Goal: Information Seeking & Learning: Learn about a topic

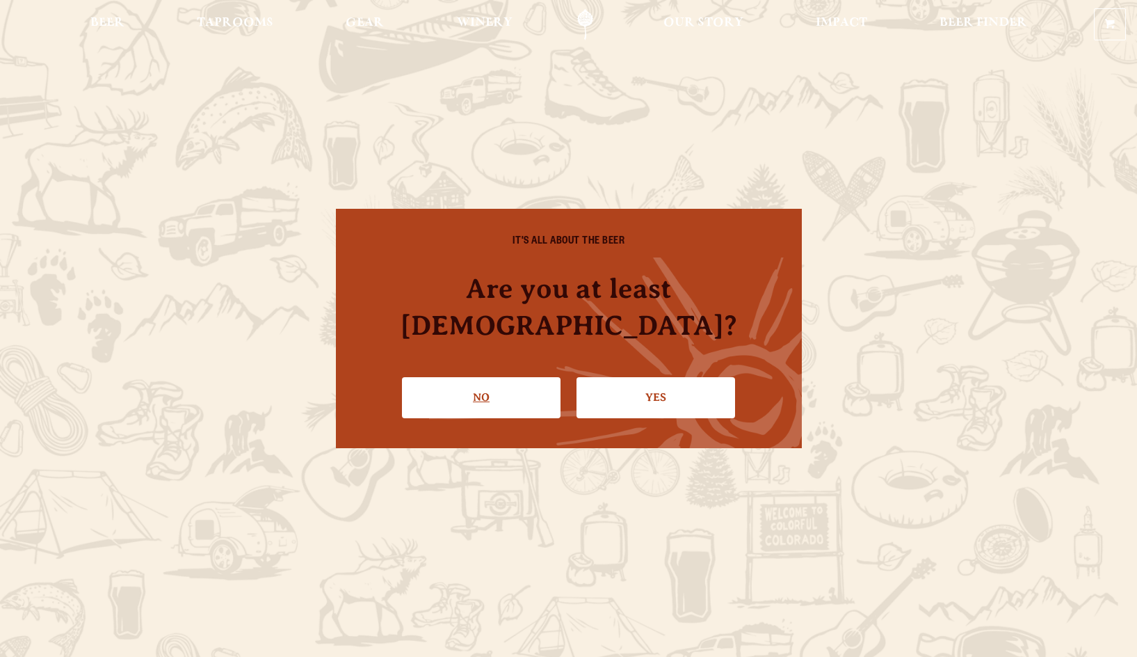
click at [454, 393] on link "No" at bounding box center [481, 397] width 159 height 40
click at [646, 377] on link "Yes" at bounding box center [656, 397] width 159 height 40
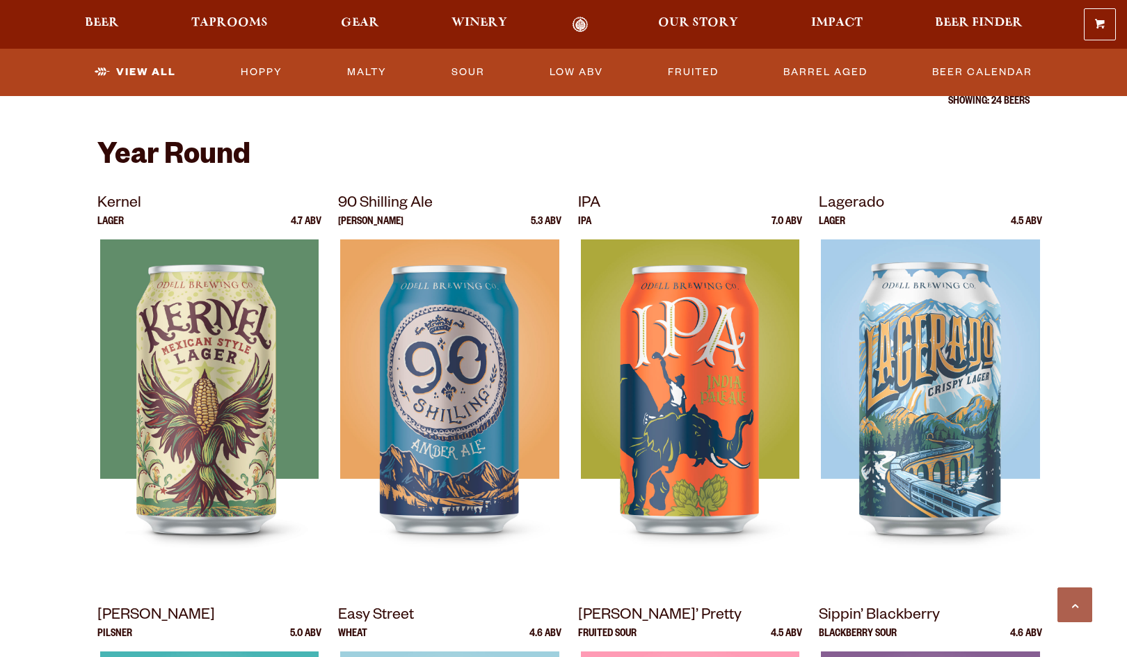
scroll to position [511, 0]
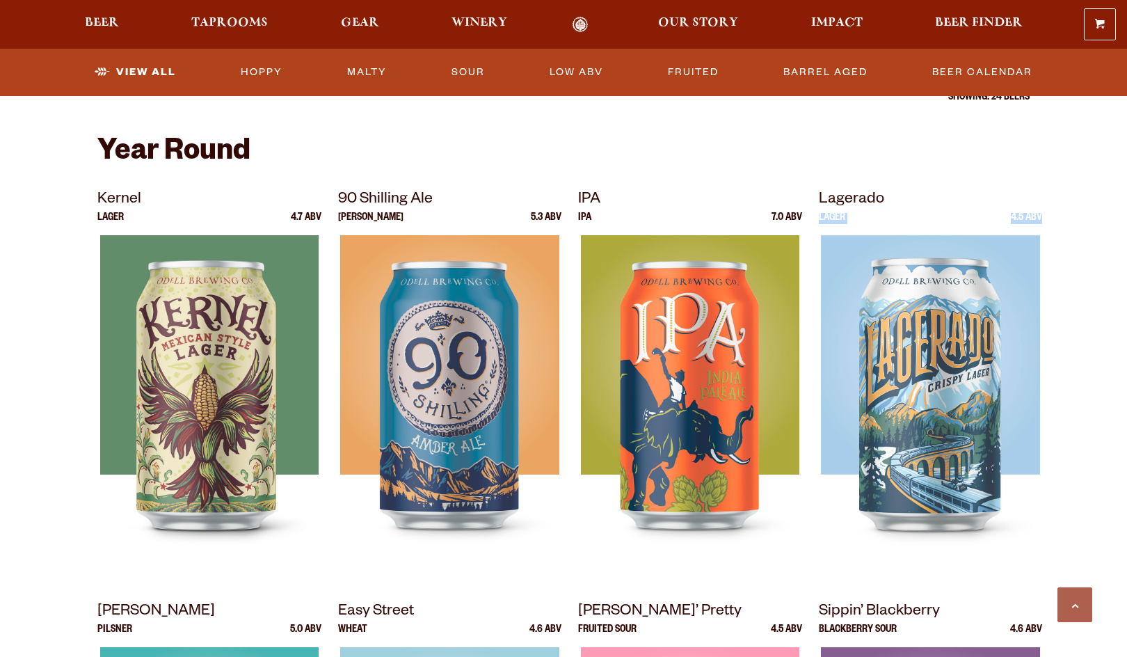
drag, startPoint x: 1126, startPoint y: 177, endPoint x: 1125, endPoint y: 219, distance: 41.8
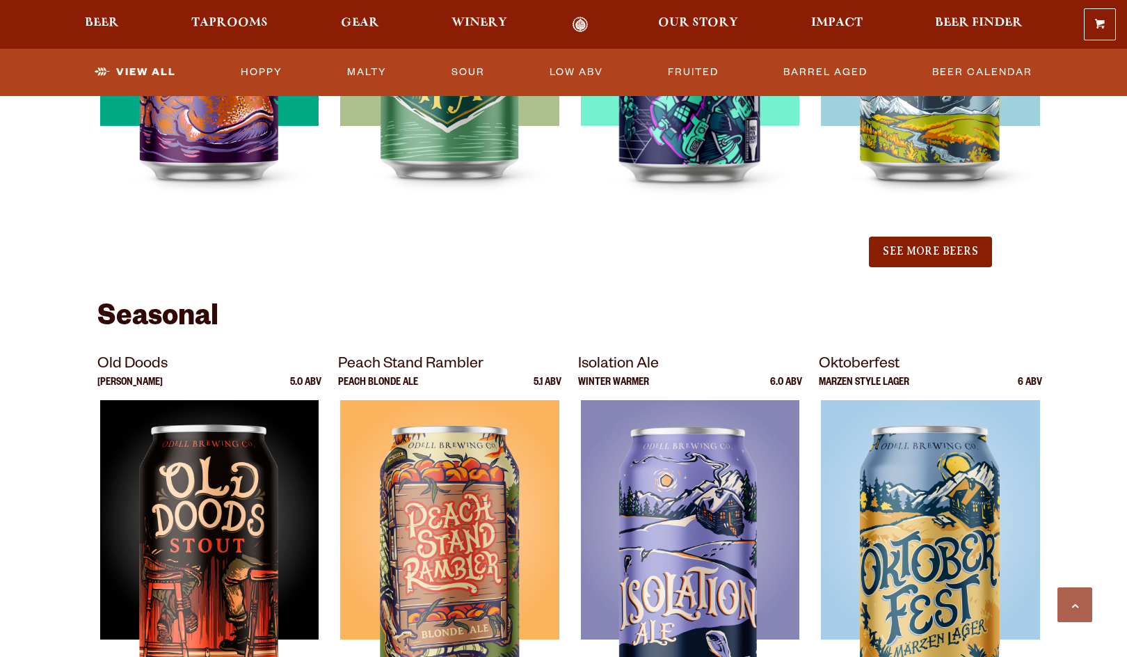
scroll to position [1564, 0]
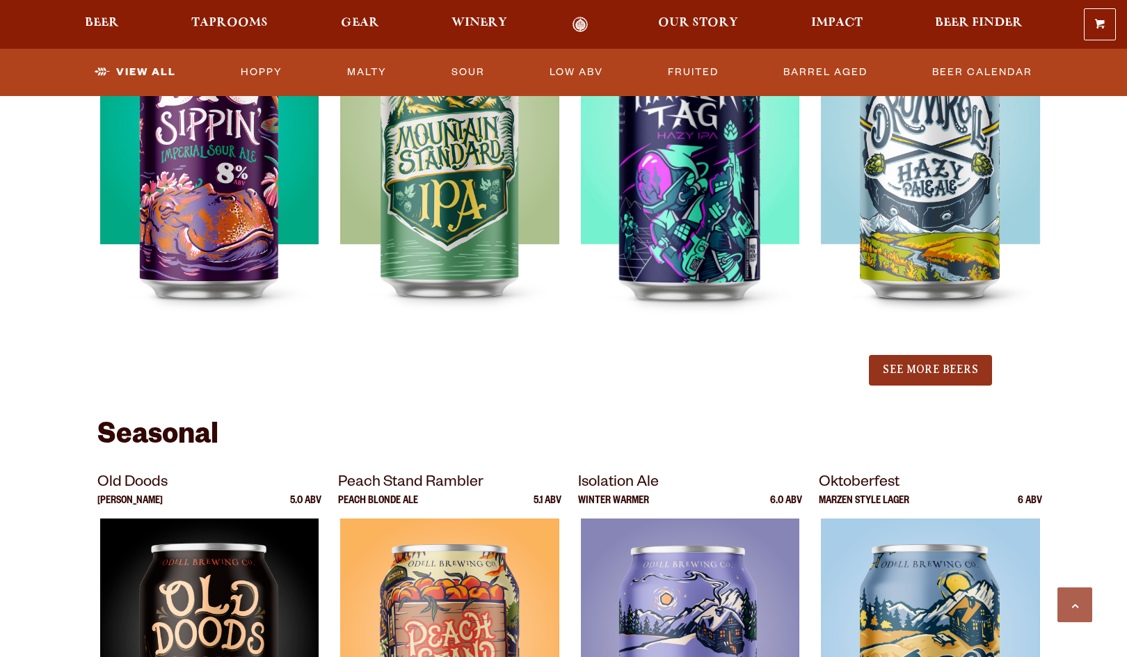
click at [936, 368] on button "See More Beers" at bounding box center [930, 370] width 122 height 31
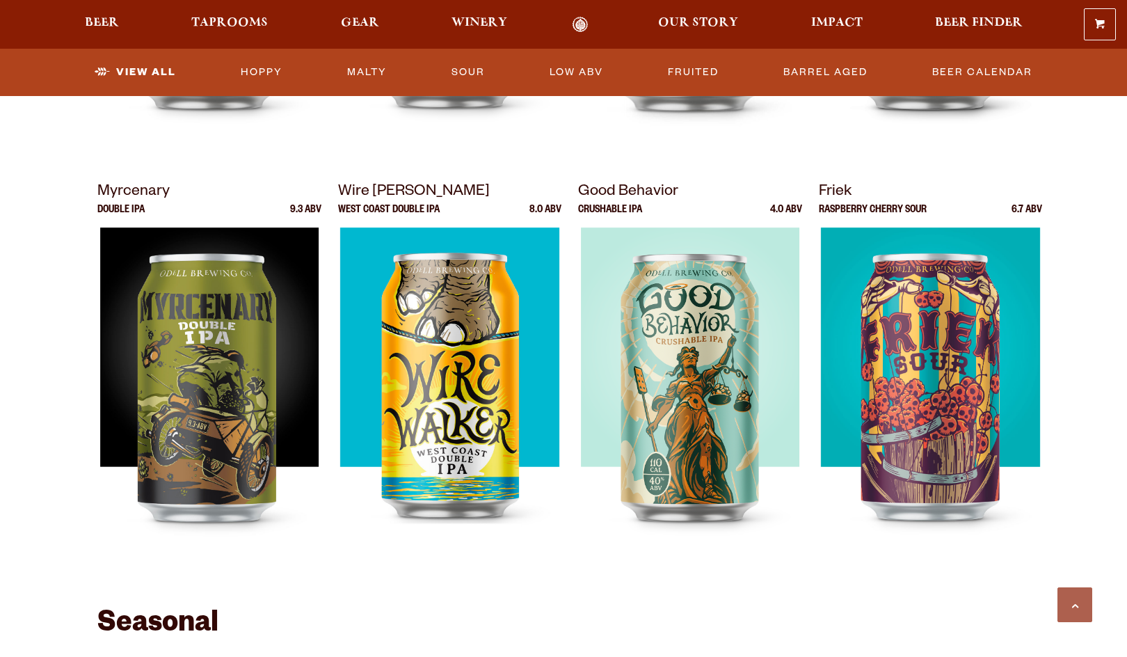
scroll to position [1898, 0]
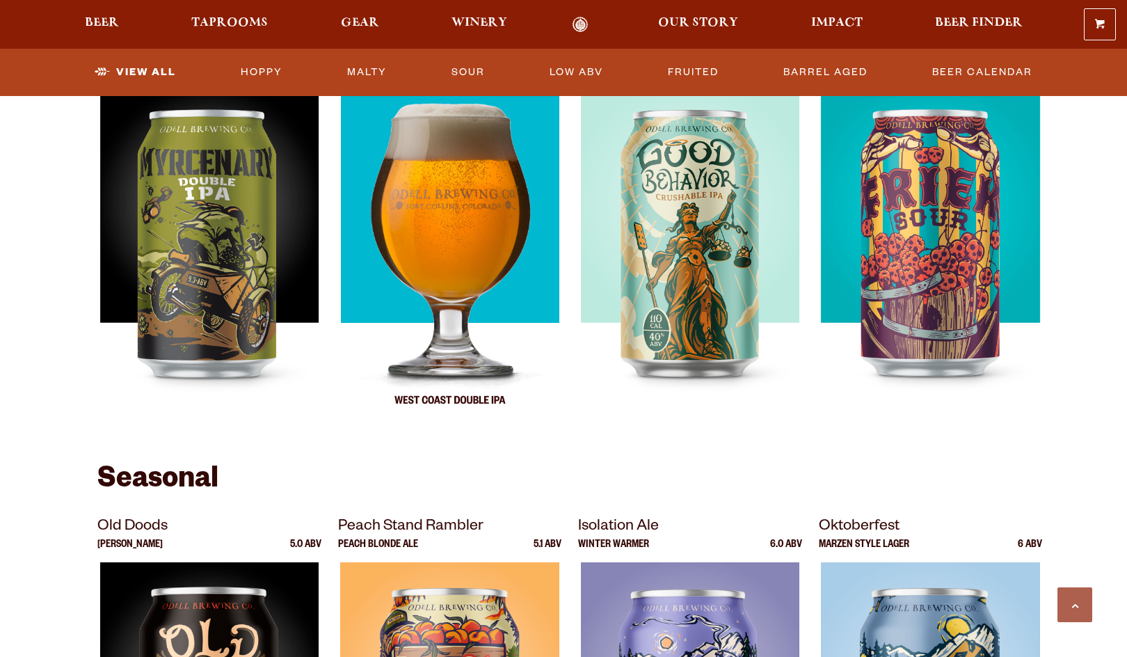
click at [440, 240] on img at bounding box center [449, 257] width 218 height 348
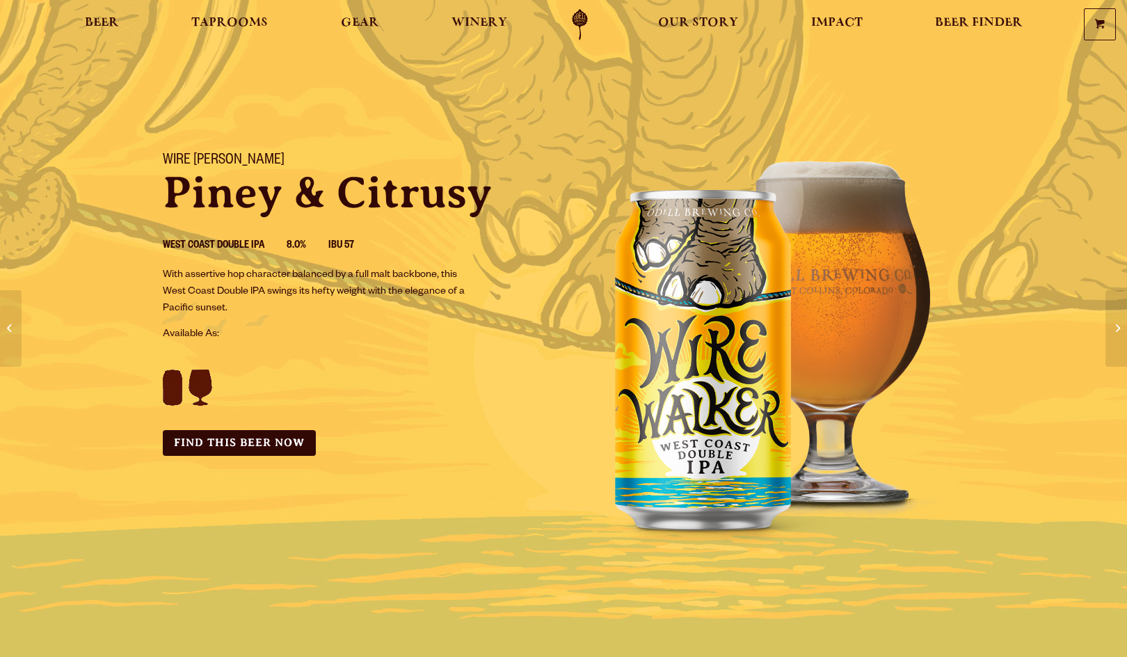
click at [171, 396] on img at bounding box center [211, 379] width 97 height 53
click at [191, 384] on img at bounding box center [211, 379] width 97 height 53
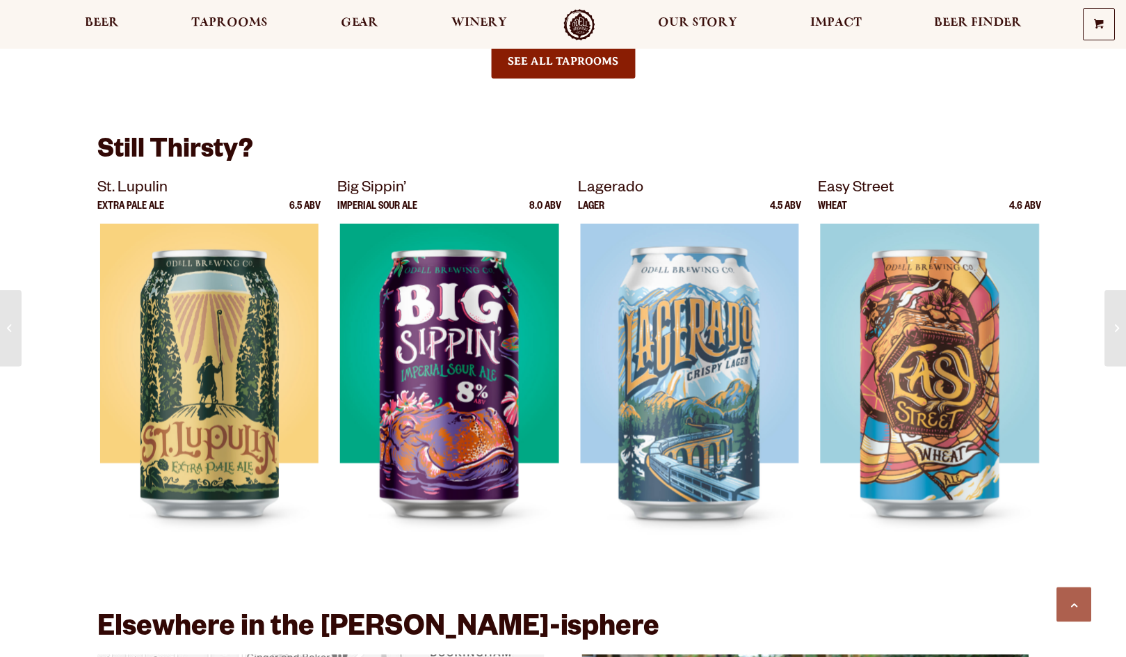
scroll to position [1434, 0]
